Goal: Information Seeking & Learning: Learn about a topic

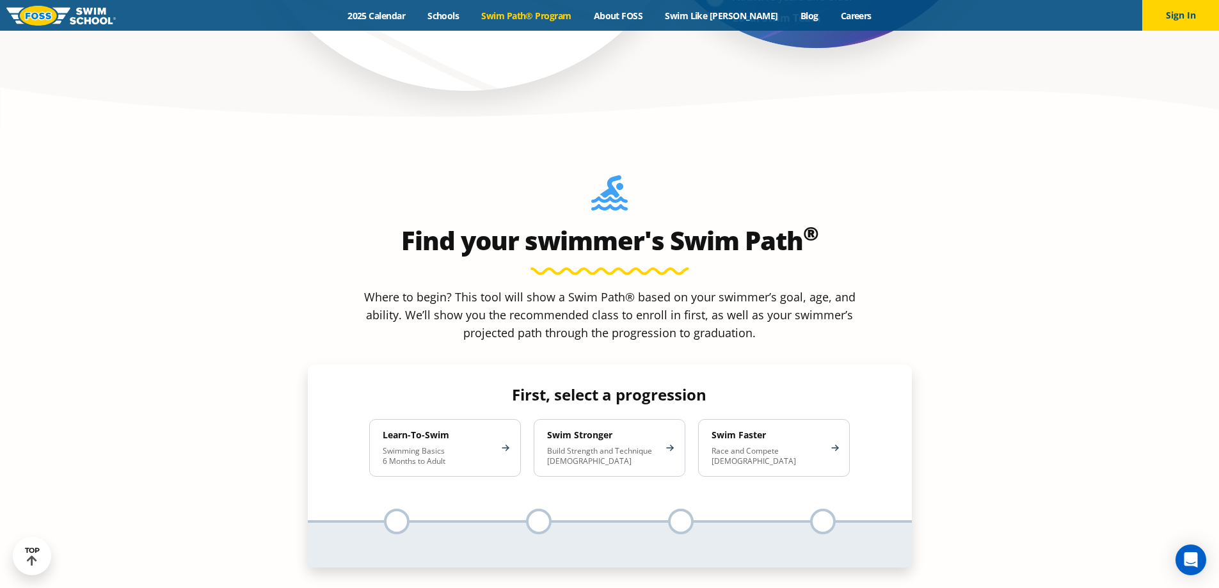
scroll to position [1024, 0]
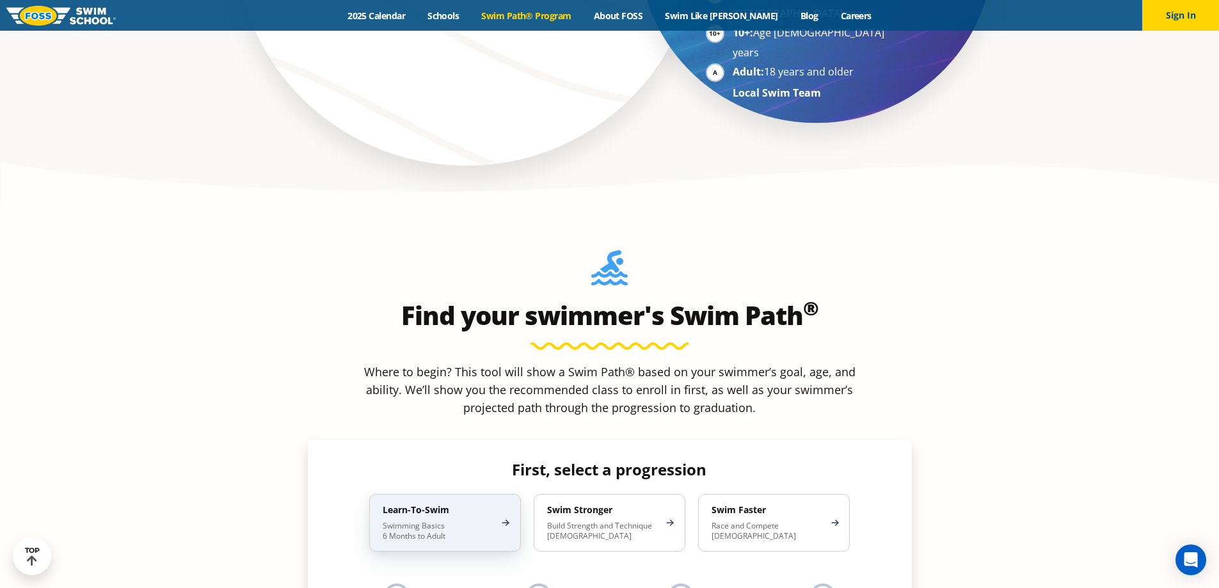
click at [513, 494] on div "Learn-To-Swim Swimming Basics 6 Months to Adult" at bounding box center [445, 523] width 152 height 58
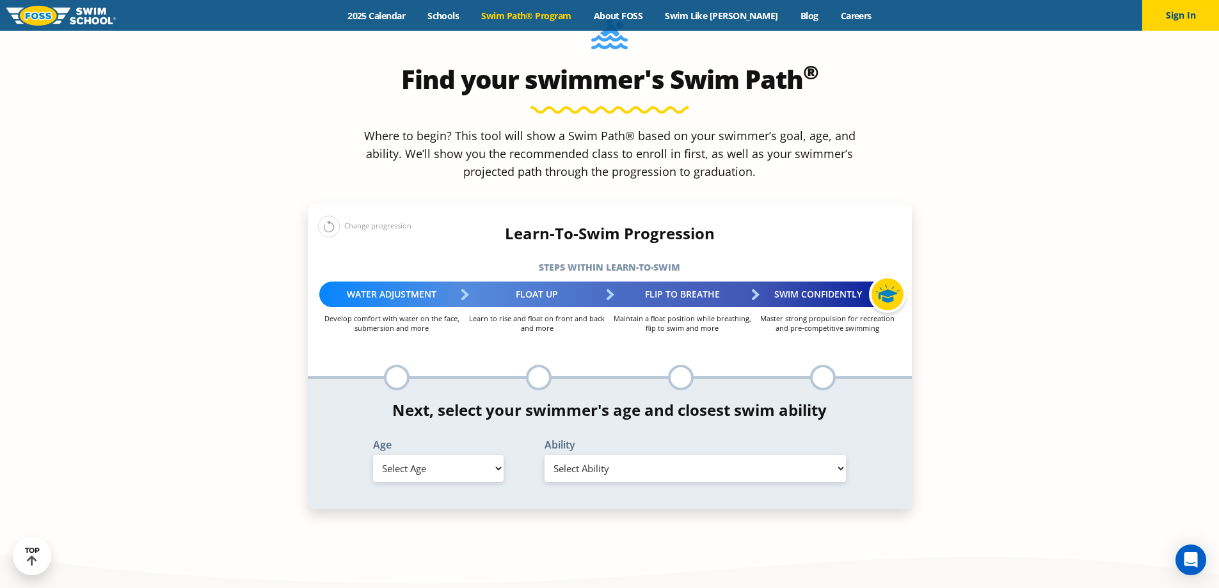
scroll to position [1280, 0]
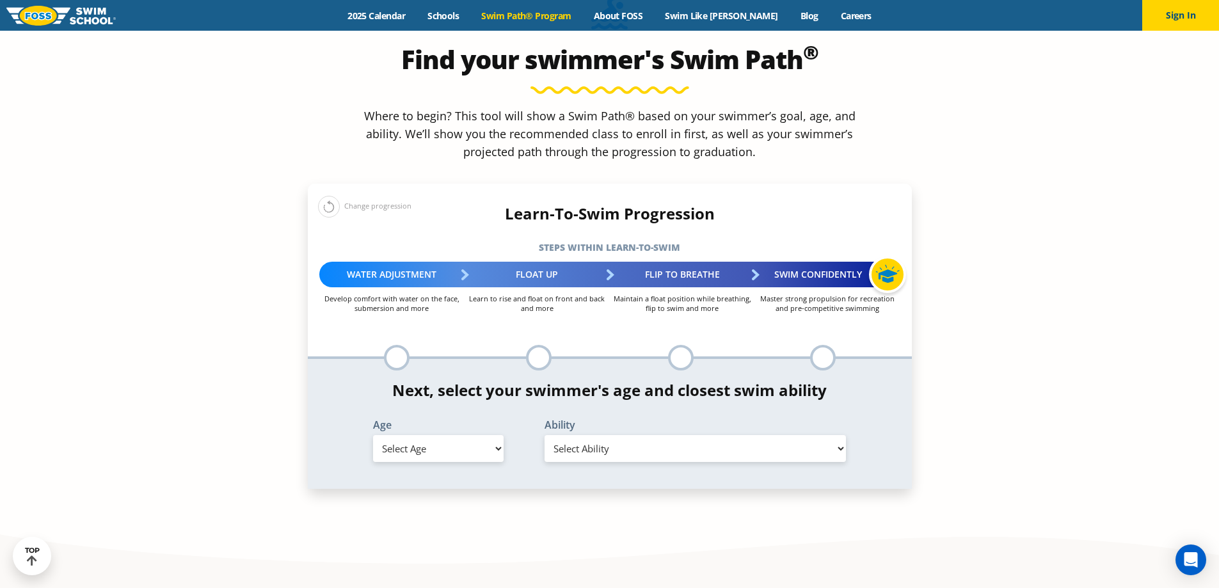
click at [477, 435] on select "Select Age [DEMOGRAPHIC_DATA] months - 1 year 1 year 2 years 3 years 4 years 5 …" at bounding box center [438, 448] width 131 height 27
select select "8-years"
click at [373, 435] on select "Select Age [DEMOGRAPHIC_DATA] months - 1 year 1 year 2 years 3 years 4 years 5 …" at bounding box center [438, 448] width 131 height 27
click at [683, 435] on select "Select Ability First in-water experience When in the water, reliant on a life j…" at bounding box center [696, 448] width 302 height 27
click at [545, 435] on select "Select Ability First in-water experience When in the water, reliant on a life j…" at bounding box center [696, 448] width 302 height 27
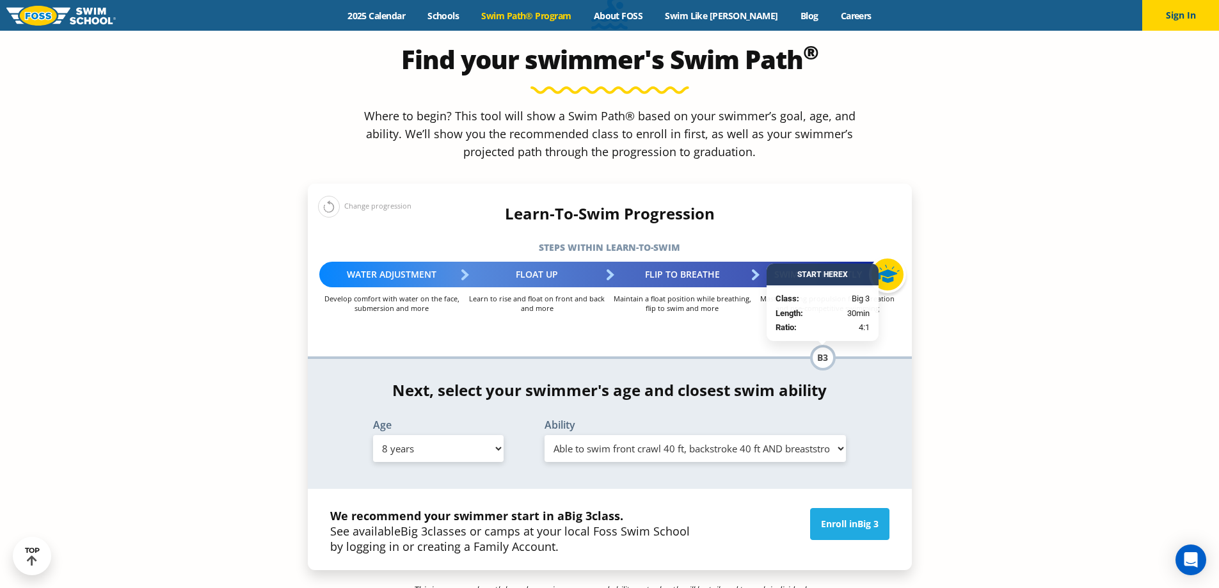
click at [732, 435] on select "Select Ability First in-water experience When in the water, reliant on a life j…" at bounding box center [696, 448] width 302 height 27
select select "8-years-able-to-swim-each-stroke---front-crawl-and-backstroke-60-ft-and-breasts…"
click at [545, 435] on select "Select Ability First in-water experience When in the water, reliant on a life j…" at bounding box center [696, 448] width 302 height 27
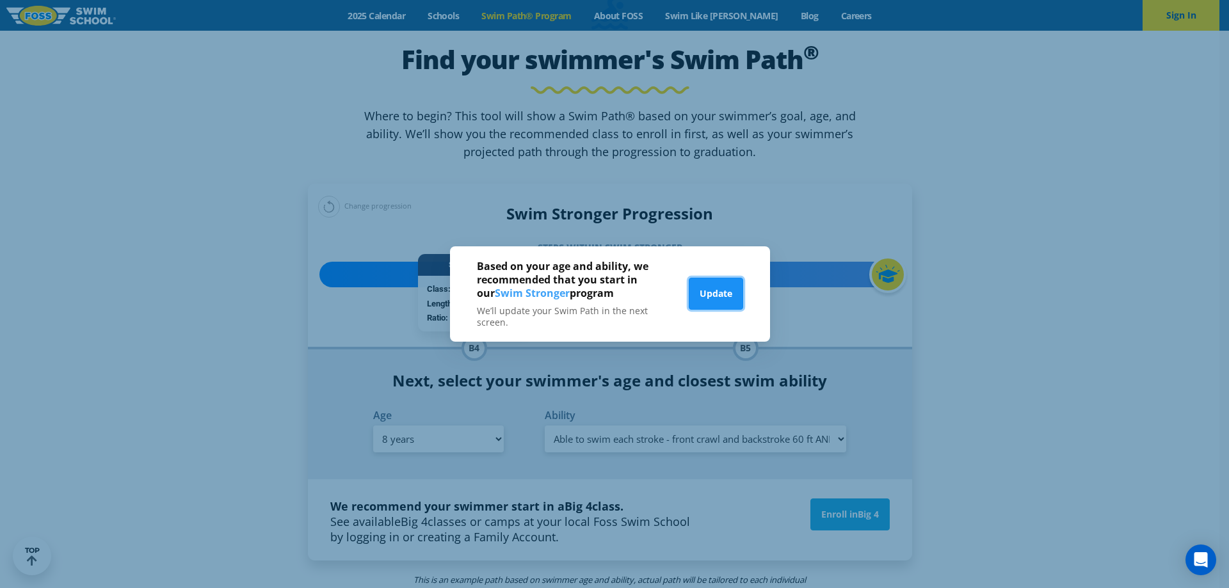
click at [721, 292] on button "Update" at bounding box center [716, 294] width 54 height 32
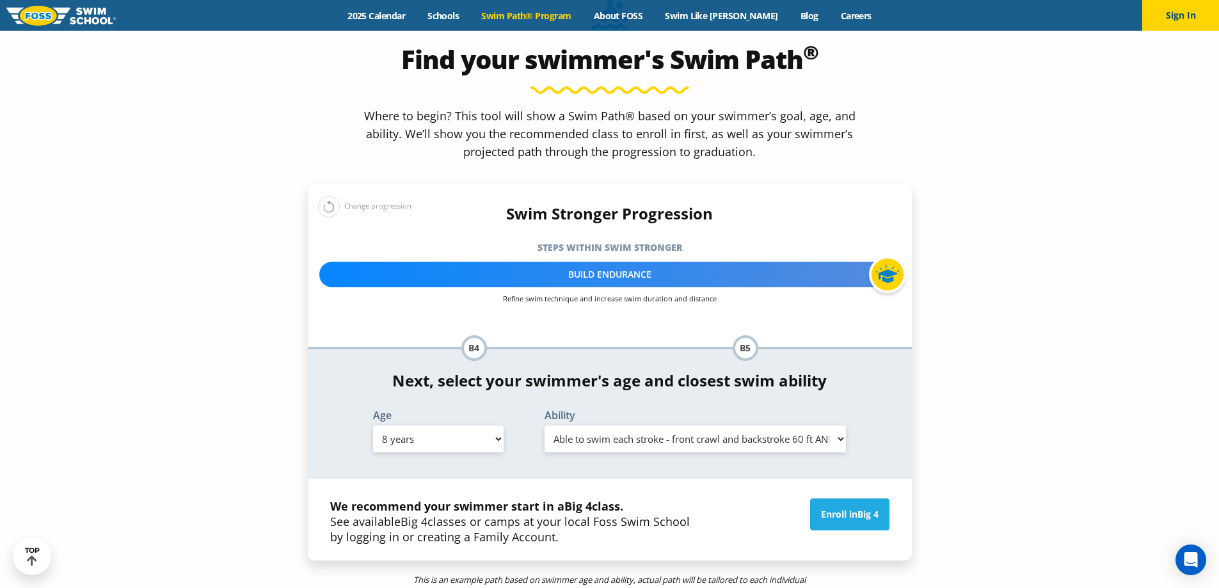
click at [658, 229] on div "Swim Stronger Progression Steps within Swim Stronger More about the Swim Strong…" at bounding box center [610, 283] width 604 height 156
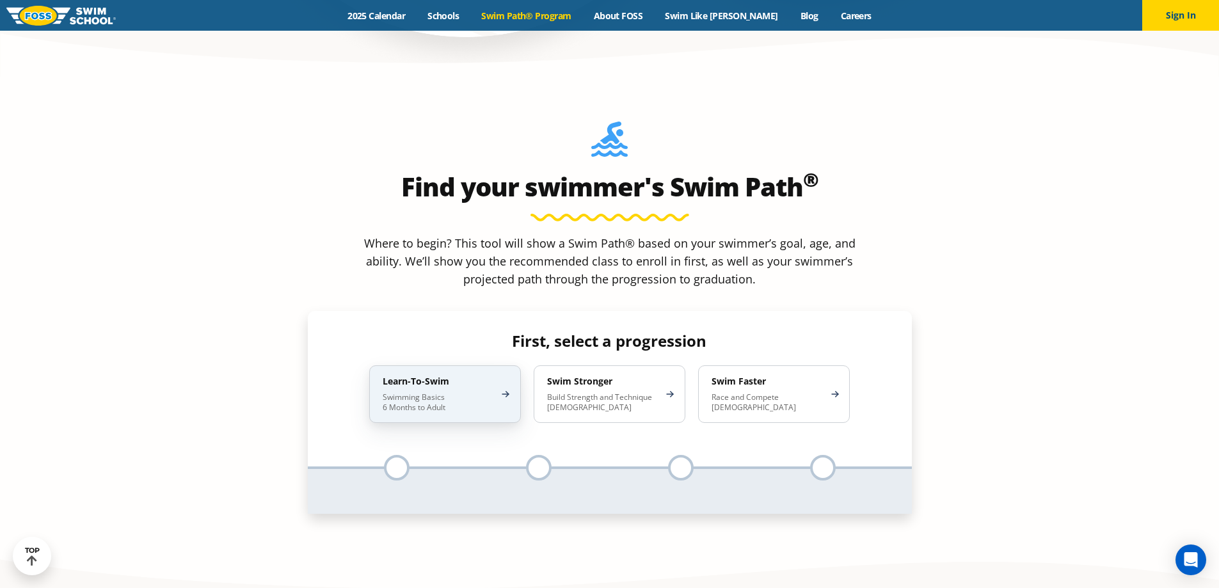
scroll to position [1152, 0]
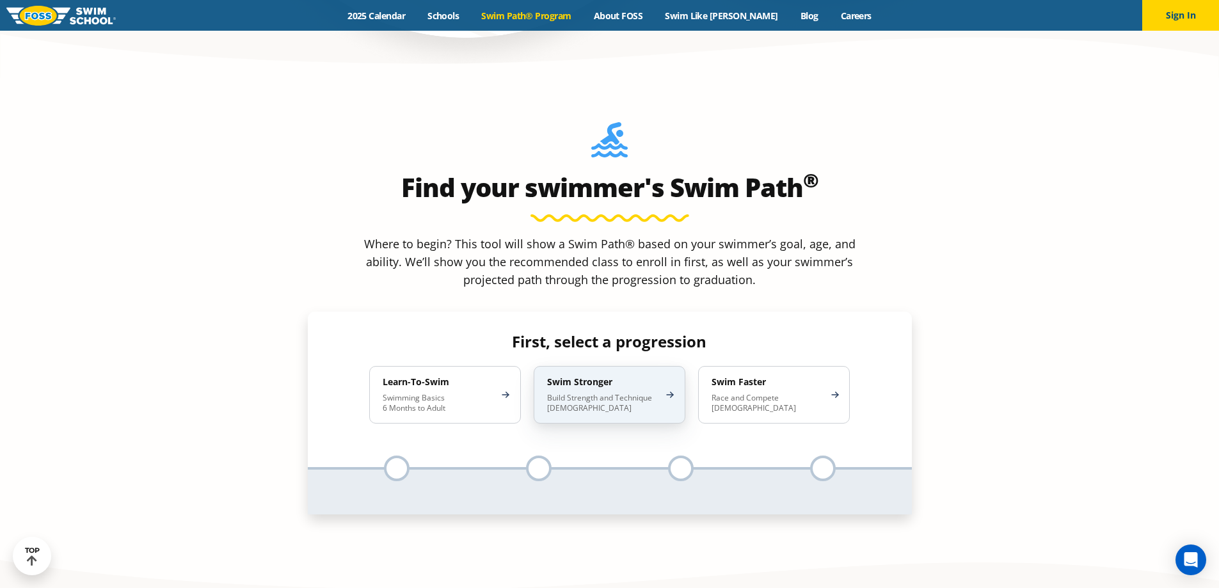
click at [625, 393] on p "Build Strength and Technique 5-13 Years Old" at bounding box center [603, 403] width 112 height 20
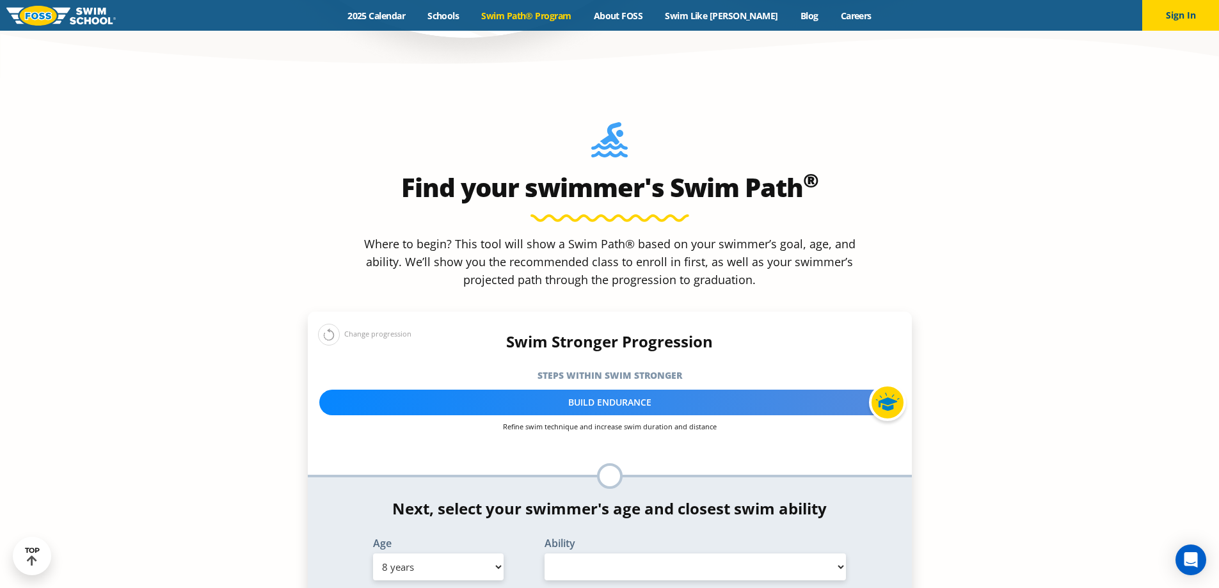
click at [563, 554] on select "Select Ability" at bounding box center [696, 567] width 302 height 27
select select "false"
click at [545, 554] on select "Select Ability" at bounding box center [696, 567] width 302 height 27
click at [359, 538] on div "Age Select Age 6 months - 1 year 1 year 2 years 3 years 4 years 5 years 6 years…" at bounding box center [438, 559] width 159 height 42
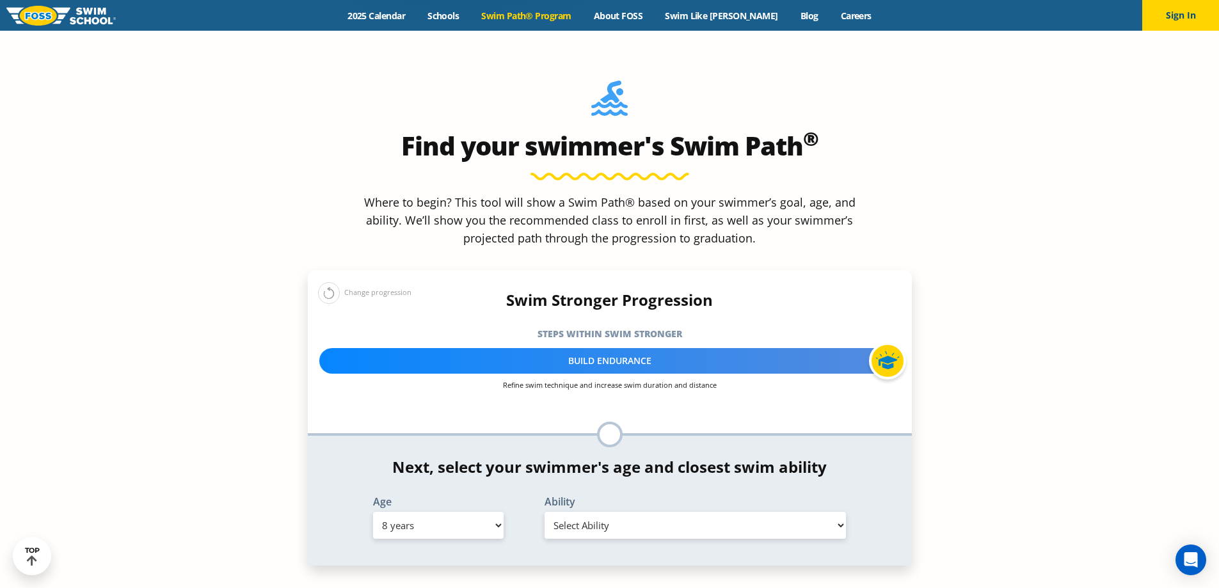
scroll to position [1216, 0]
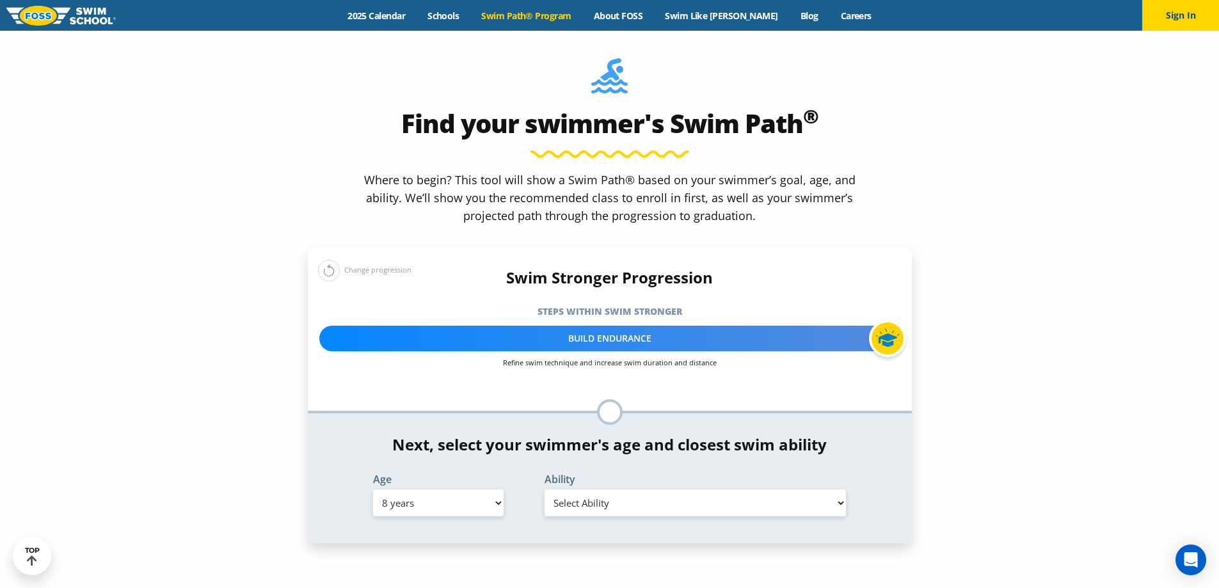
click at [468, 490] on select "Select Age [DEMOGRAPHIC_DATA] months - 1 year 1 year 2 years 3 years 4 years 5 …" at bounding box center [438, 503] width 131 height 27
click at [373, 490] on select "Select Age [DEMOGRAPHIC_DATA] months - 1 year 1 year 2 years 3 years 4 years 5 …" at bounding box center [438, 503] width 131 height 27
click at [663, 490] on select "Select Ability" at bounding box center [696, 503] width 302 height 27
click at [231, 398] on section "Find your swimmer's Swim Path ® Where to begin? This tool will show a Swim Path…" at bounding box center [609, 322] width 1219 height 618
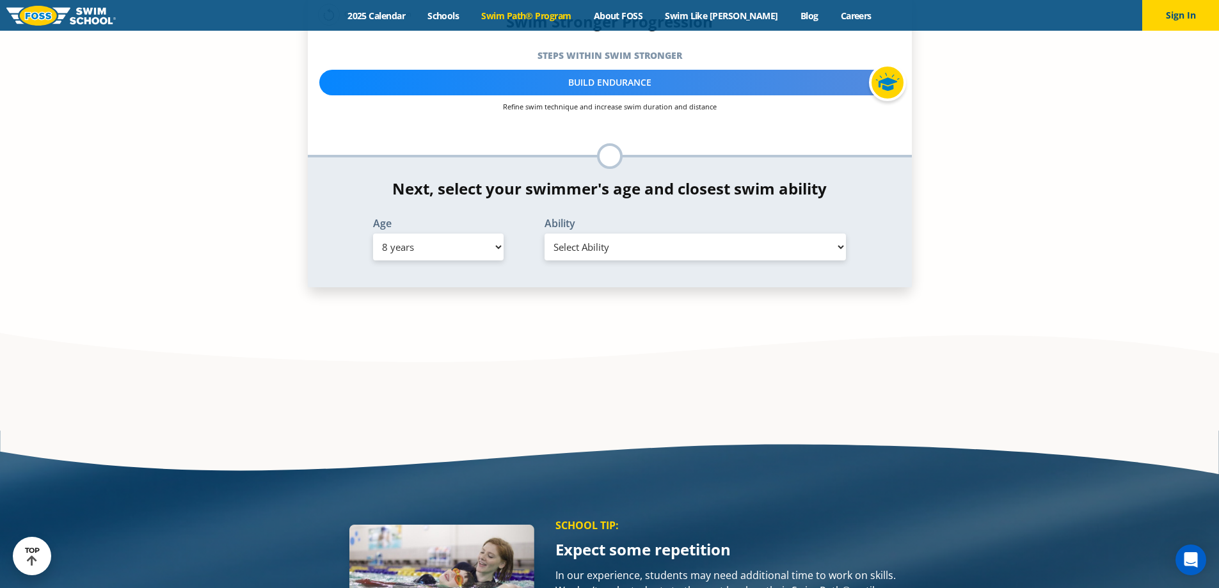
scroll to position [1152, 0]
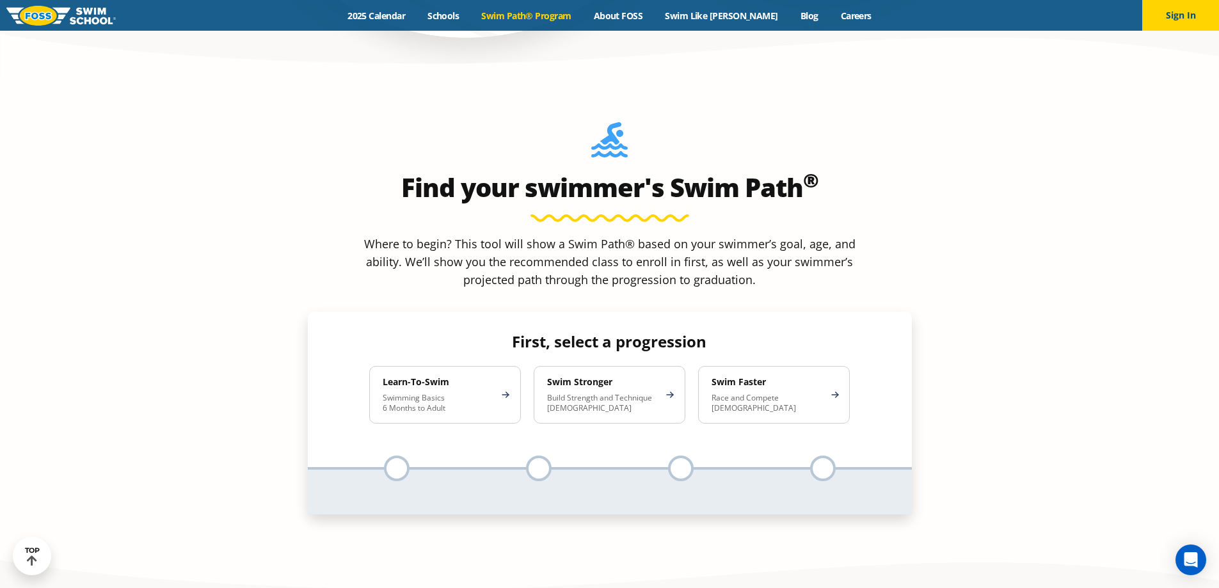
click at [778, 393] on p "Race and Compete 8-17 Years Old" at bounding box center [768, 403] width 112 height 20
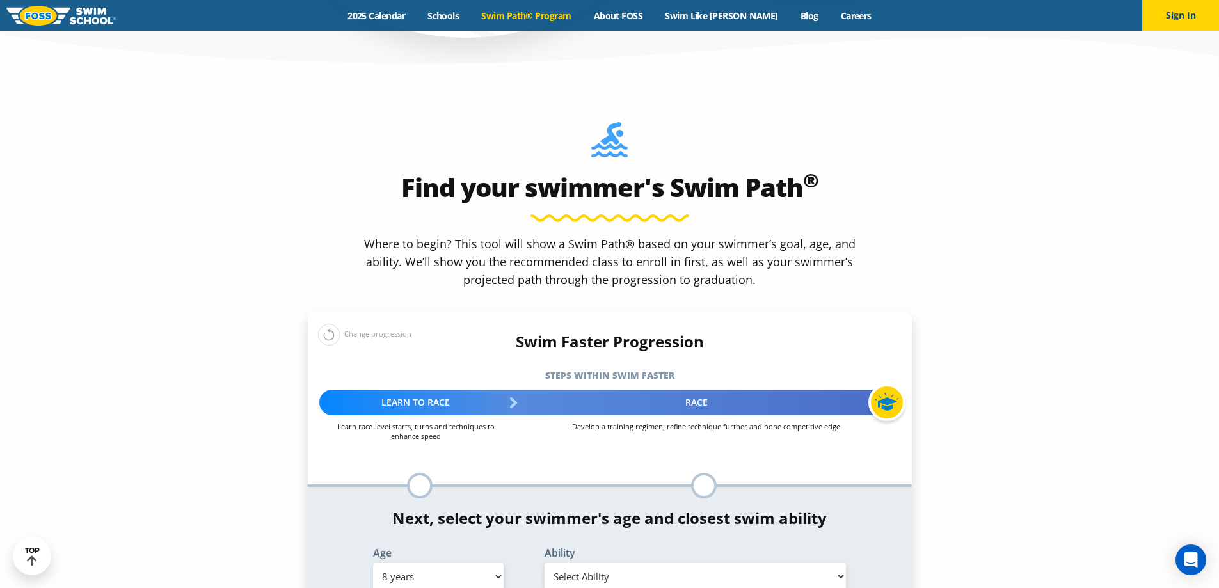
click at [616, 563] on select "Select Ability" at bounding box center [696, 576] width 302 height 27
click at [668, 473] on ul "Enter your swimmer's age and skill level to reveal your swim path" at bounding box center [704, 486] width 379 height 26
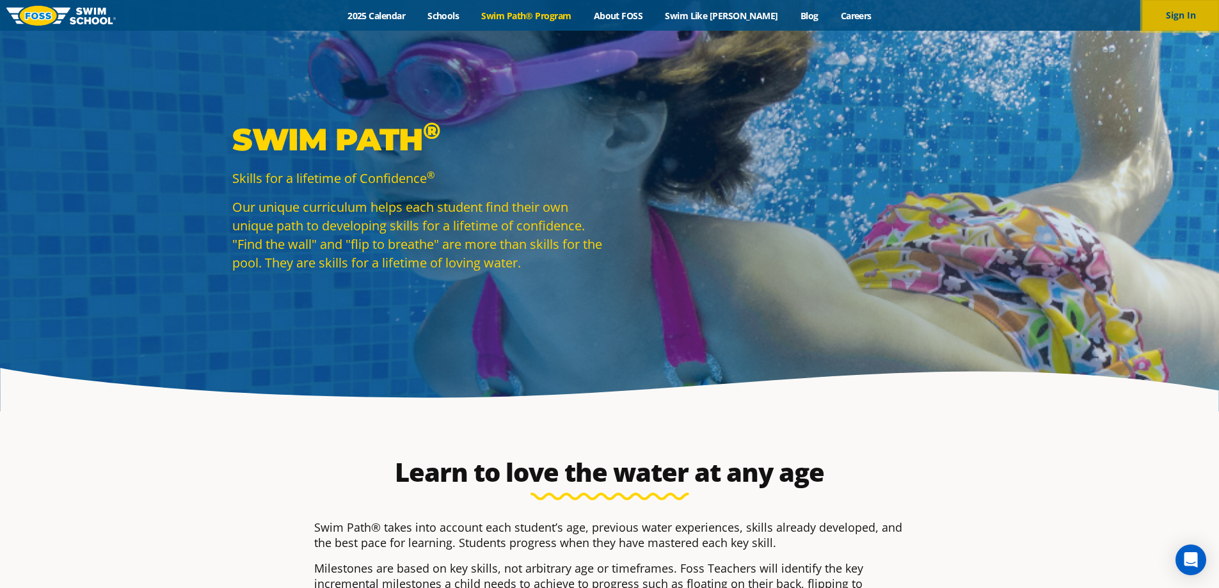
click at [1180, 25] on button "Sign In" at bounding box center [1181, 15] width 77 height 31
